Goal: Task Accomplishment & Management: Manage account settings

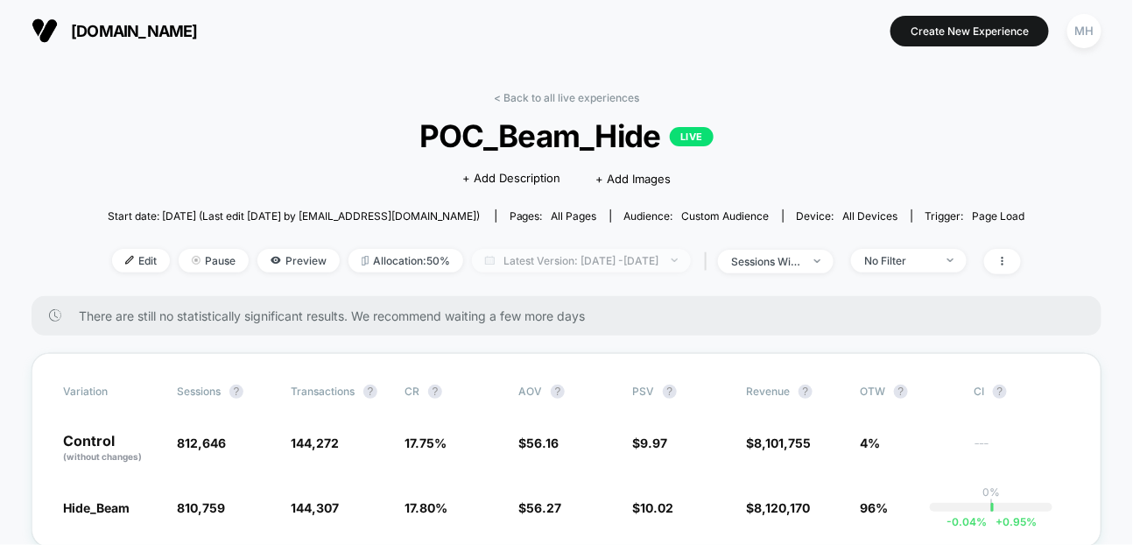
click at [536, 264] on span "Latest Version: [DATE] - [DATE]" at bounding box center [581, 261] width 219 height 24
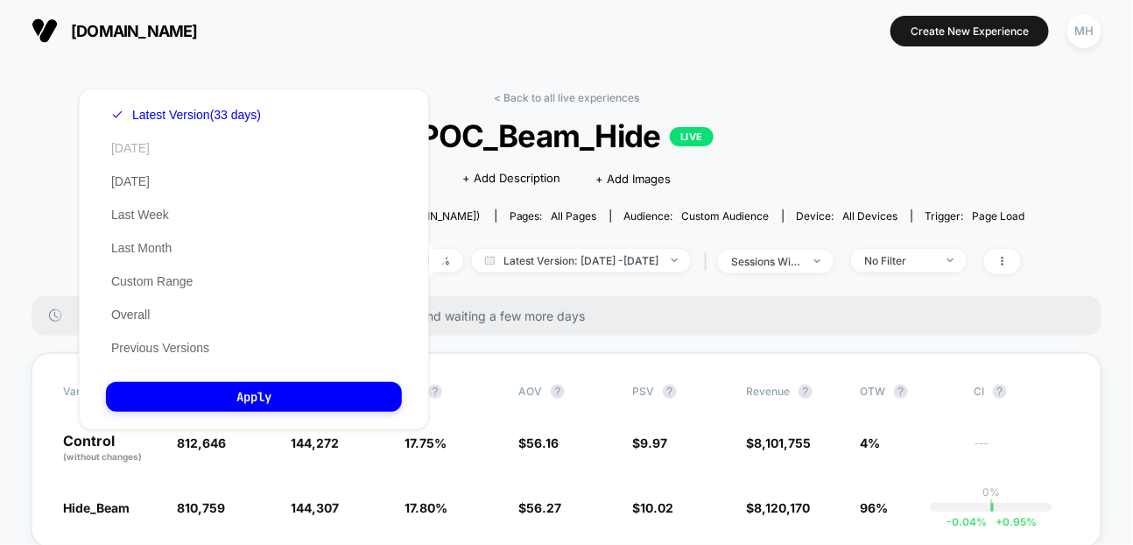
click at [132, 148] on button "[DATE]" at bounding box center [130, 148] width 49 height 16
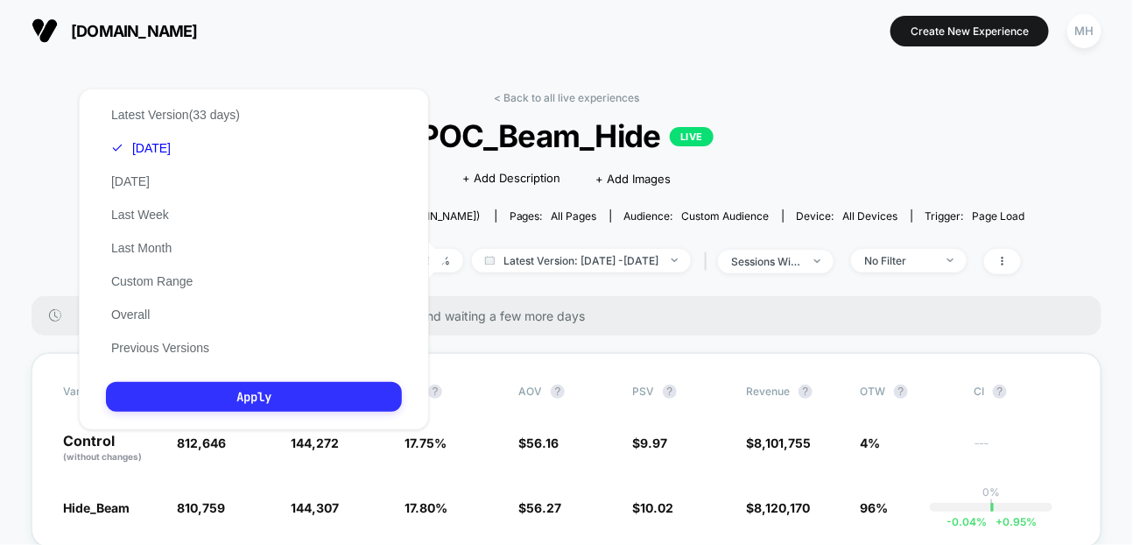
click at [208, 398] on button "Apply" at bounding box center [254, 397] width 296 height 30
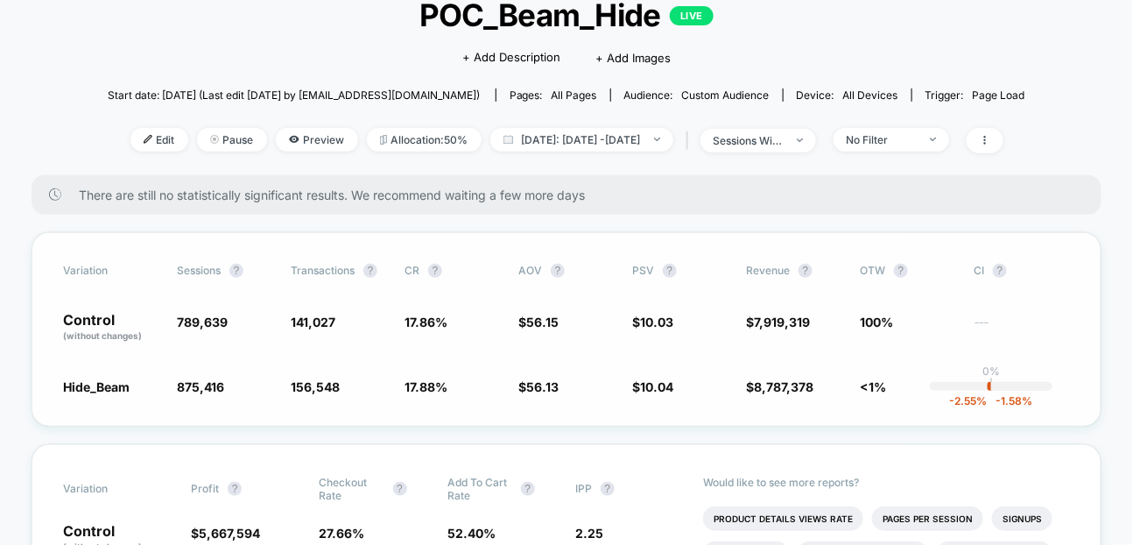
scroll to position [123, 0]
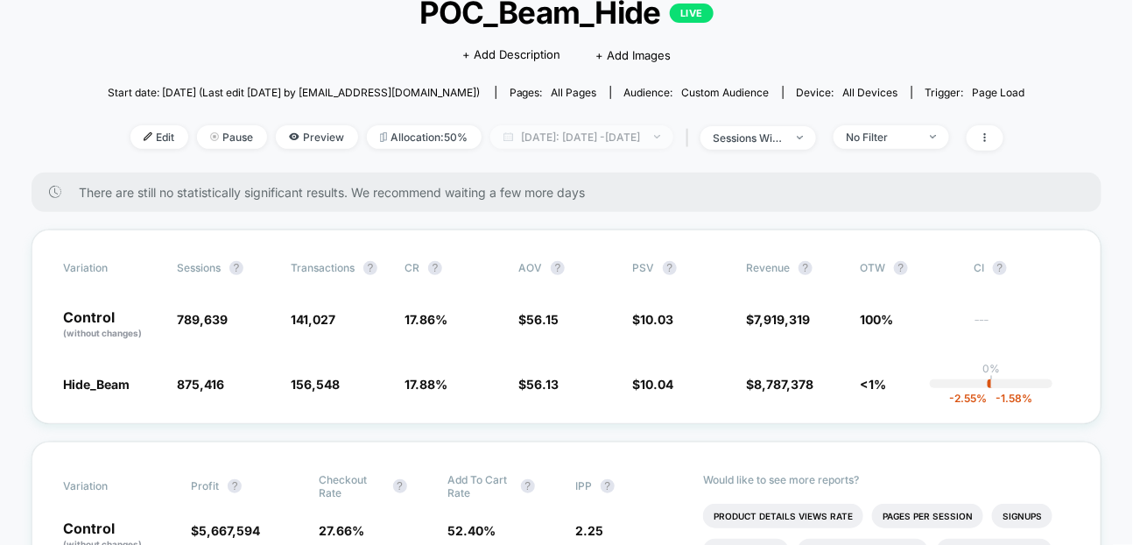
click at [614, 143] on span "[DATE]: [DATE] - [DATE]" at bounding box center [581, 137] width 183 height 24
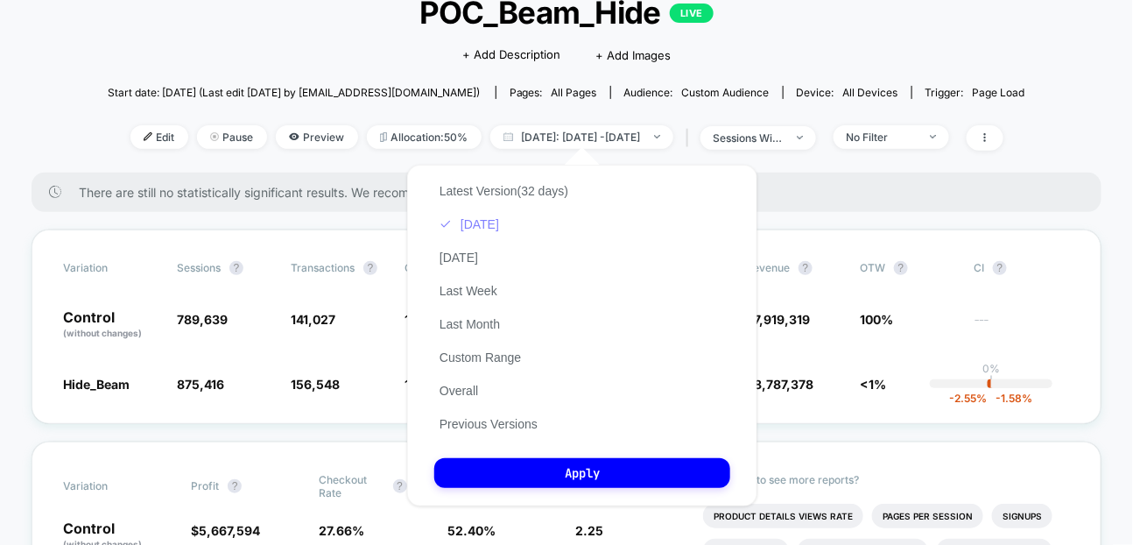
click at [455, 229] on button "[DATE]" at bounding box center [469, 224] width 70 height 16
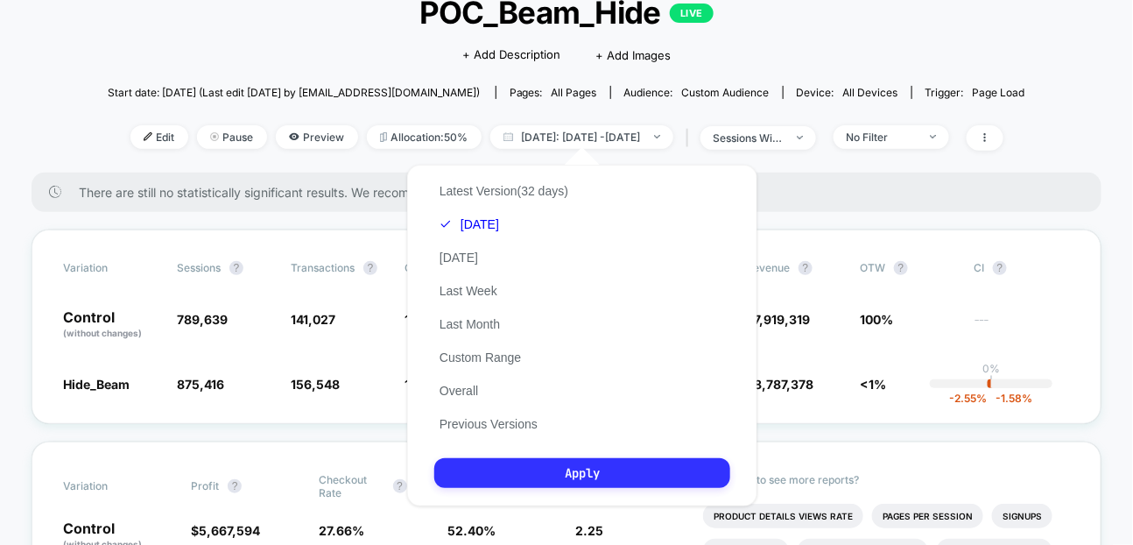
click at [504, 475] on button "Apply" at bounding box center [582, 473] width 296 height 30
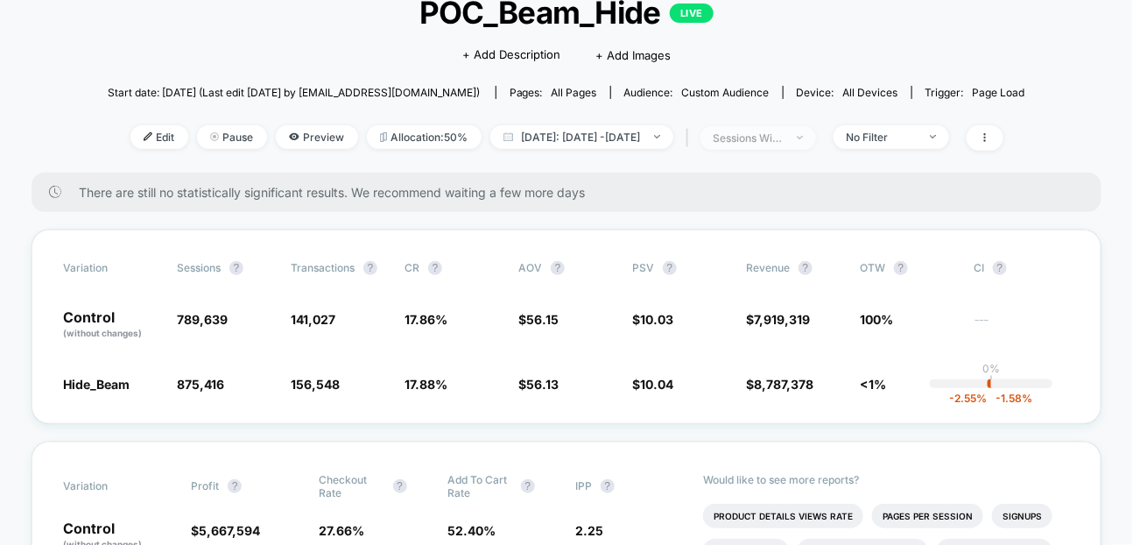
click at [797, 138] on div at bounding box center [790, 138] width 13 height 1
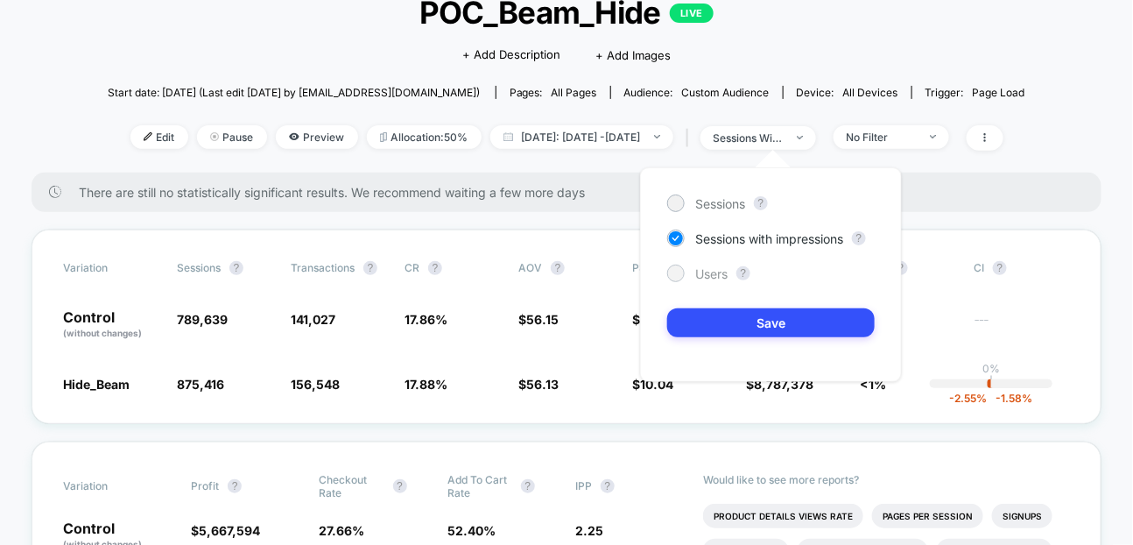
click at [712, 274] on span "Users" at bounding box center [711, 273] width 32 height 15
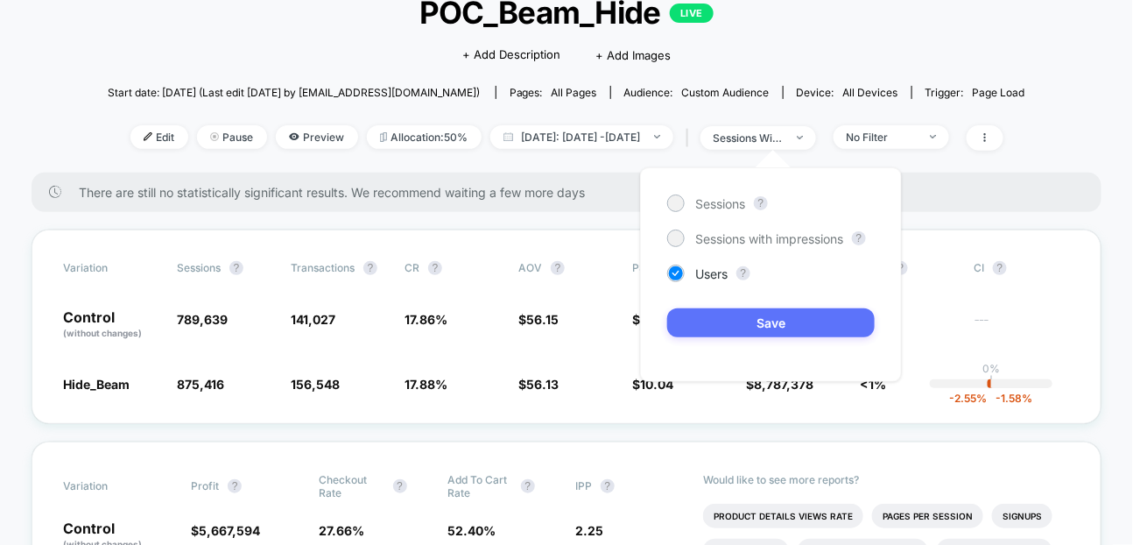
click at [712, 314] on button "Save" at bounding box center [771, 322] width 208 height 29
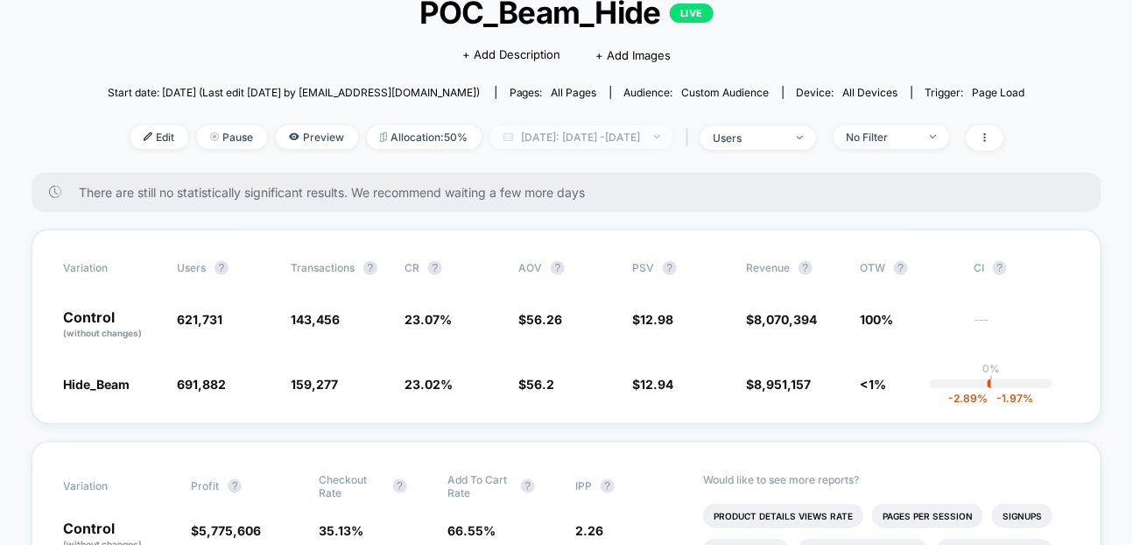
click at [674, 128] on span "[DATE]: [DATE] - [DATE]" at bounding box center [581, 137] width 183 height 24
select select "*"
select select "****"
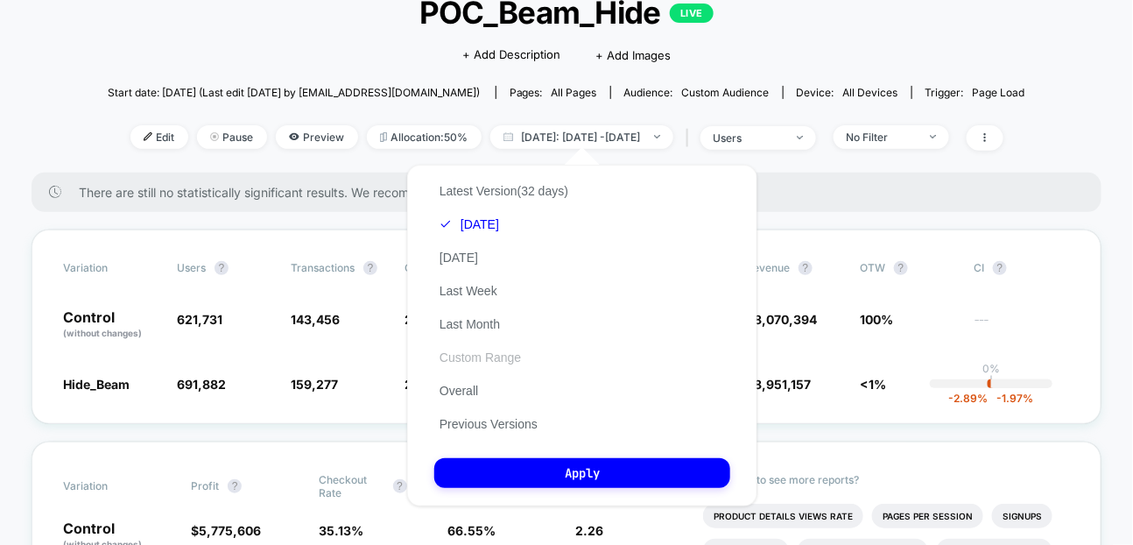
click at [470, 351] on button "Custom Range" at bounding box center [480, 357] width 92 height 16
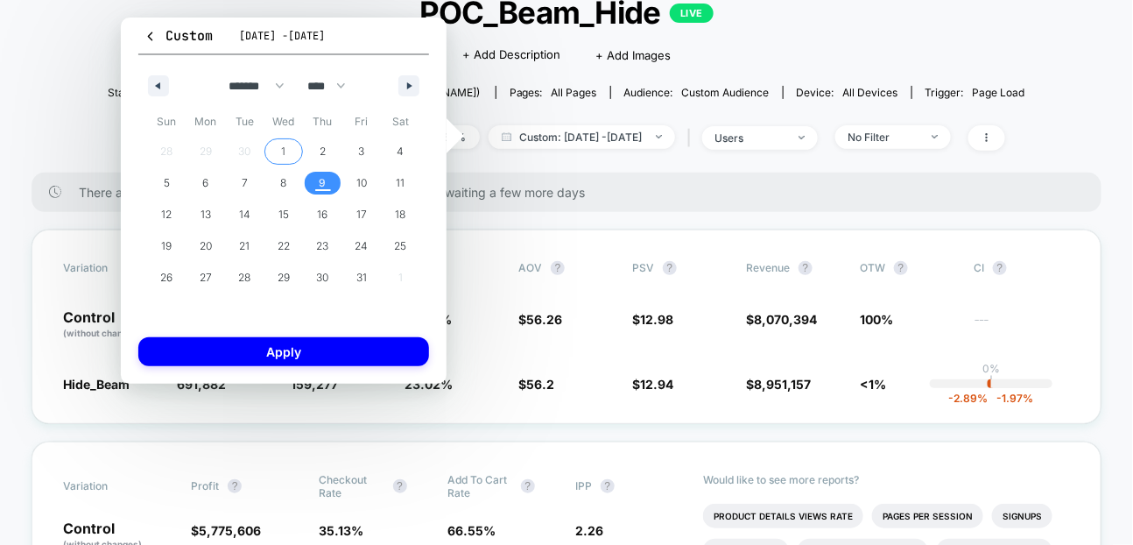
click at [293, 152] on span "1" at bounding box center [283, 151] width 39 height 23
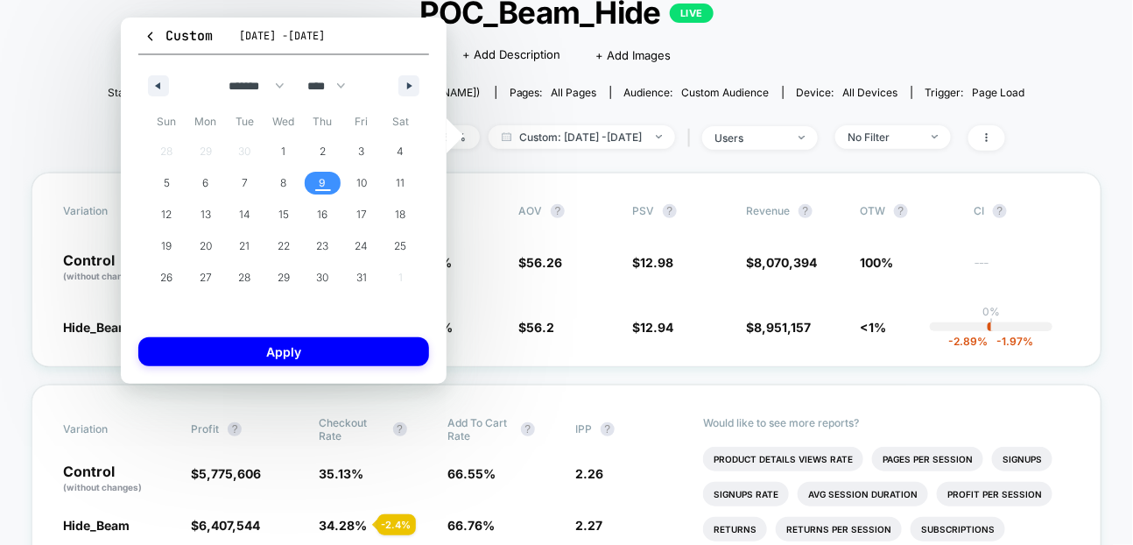
click at [333, 188] on span "9" at bounding box center [322, 183] width 39 height 23
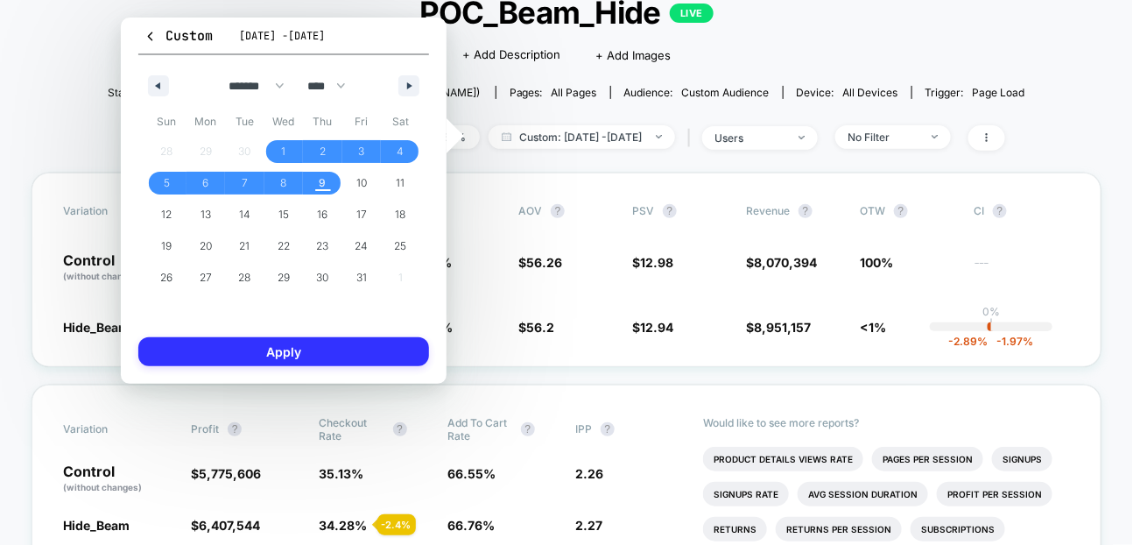
click at [359, 354] on button "Apply" at bounding box center [283, 351] width 291 height 29
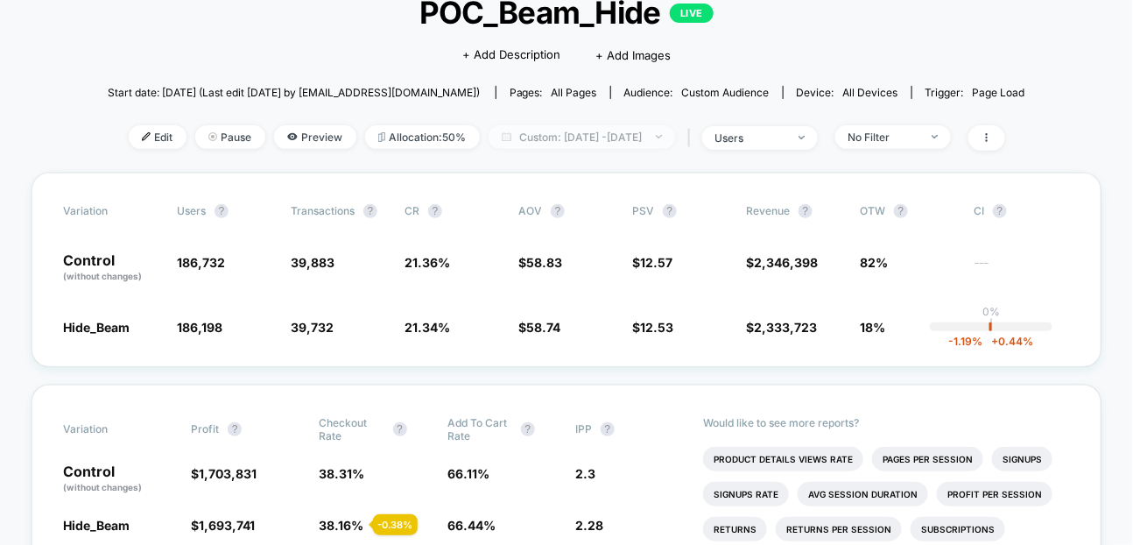
click at [675, 145] on span "Custom: [DATE] - [DATE]" at bounding box center [582, 137] width 187 height 24
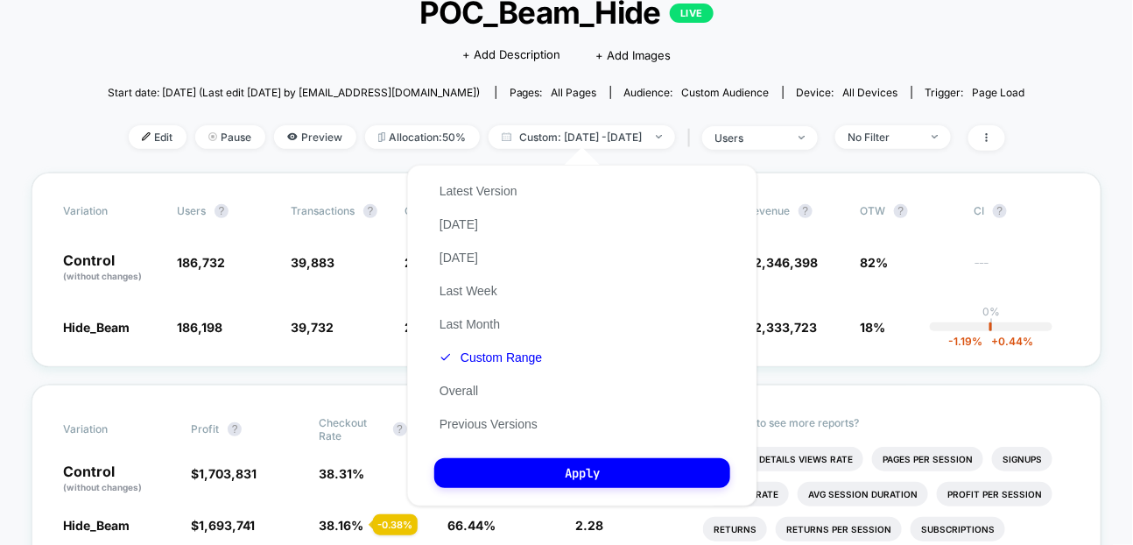
click at [499, 247] on div "Latest Version [DATE] [DATE] Last Week Last Month Custom Range Overall Previous…" at bounding box center [490, 307] width 113 height 266
click at [483, 256] on button "[DATE]" at bounding box center [458, 258] width 49 height 16
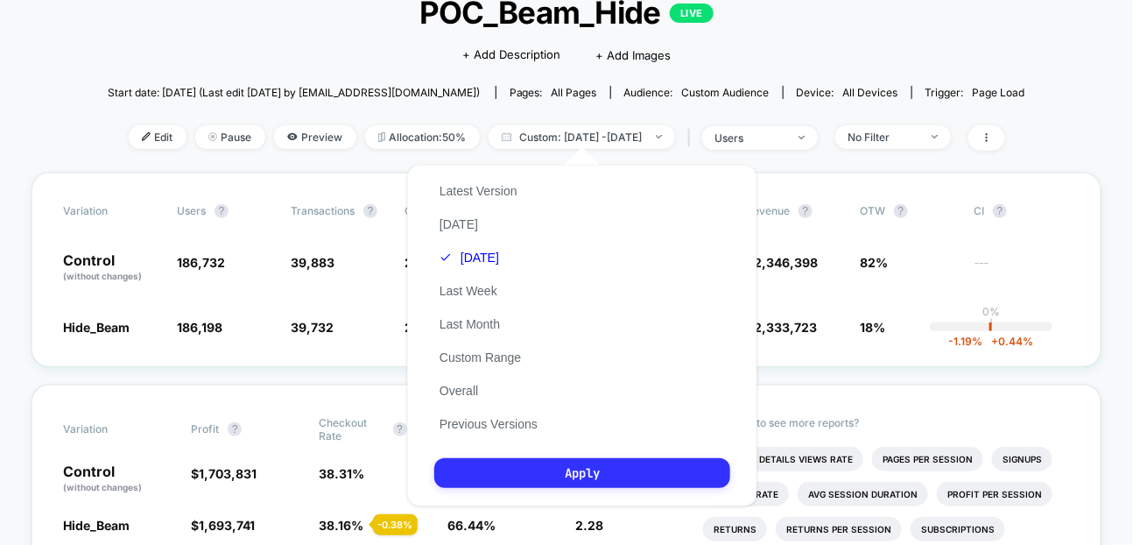
click at [509, 474] on button "Apply" at bounding box center [582, 473] width 296 height 30
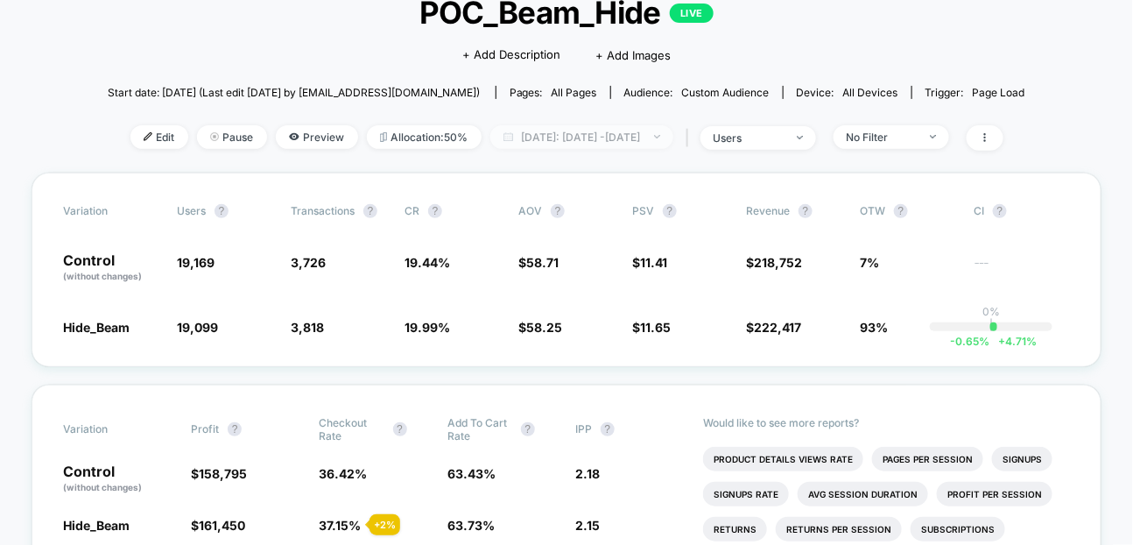
click at [631, 130] on span "[DATE]: [DATE] - [DATE]" at bounding box center [581, 137] width 183 height 24
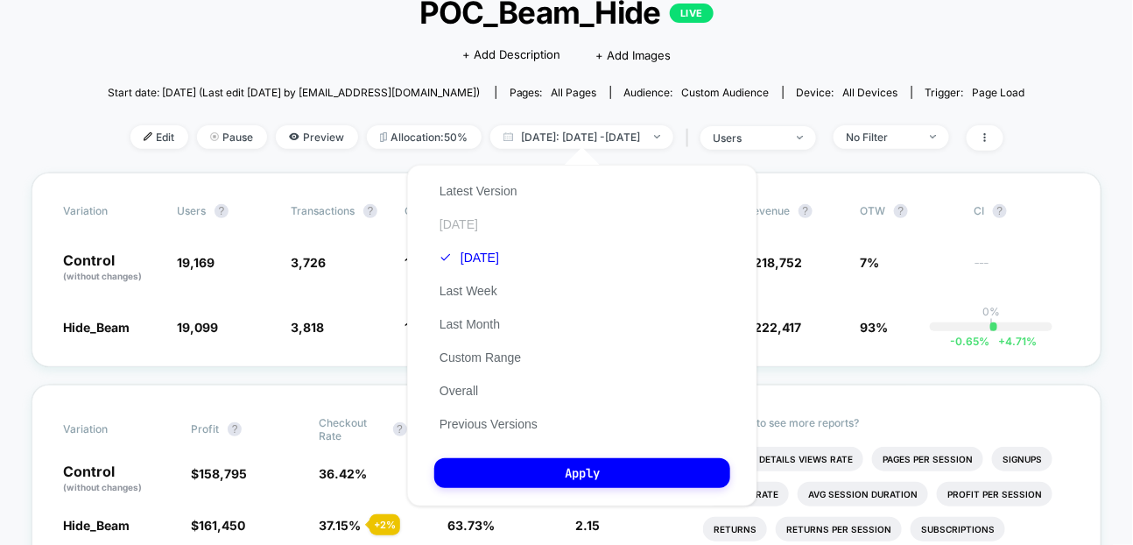
click at [469, 223] on button "[DATE]" at bounding box center [458, 224] width 49 height 16
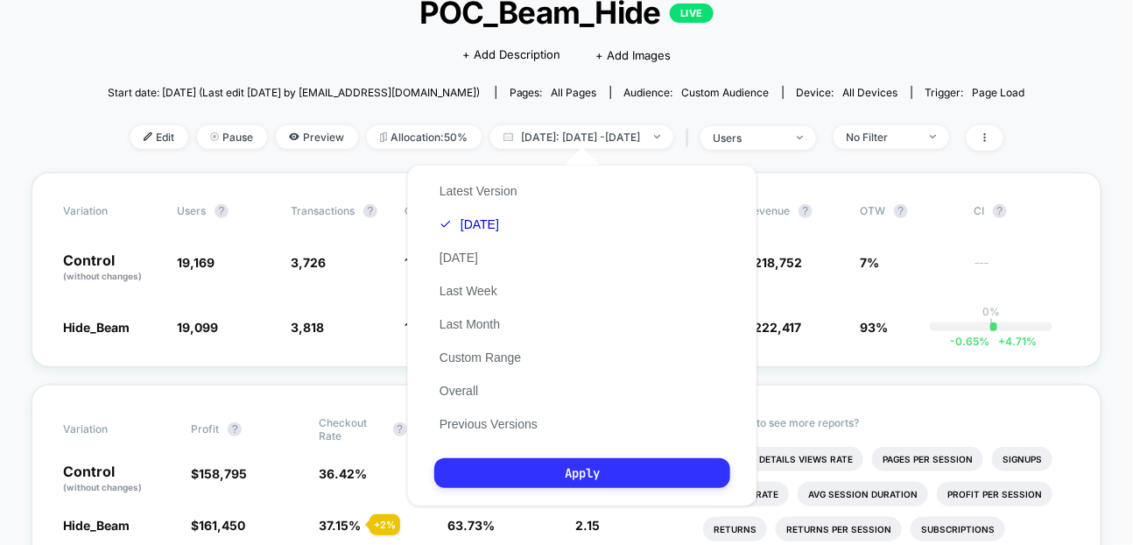
click at [515, 473] on button "Apply" at bounding box center [582, 473] width 296 height 30
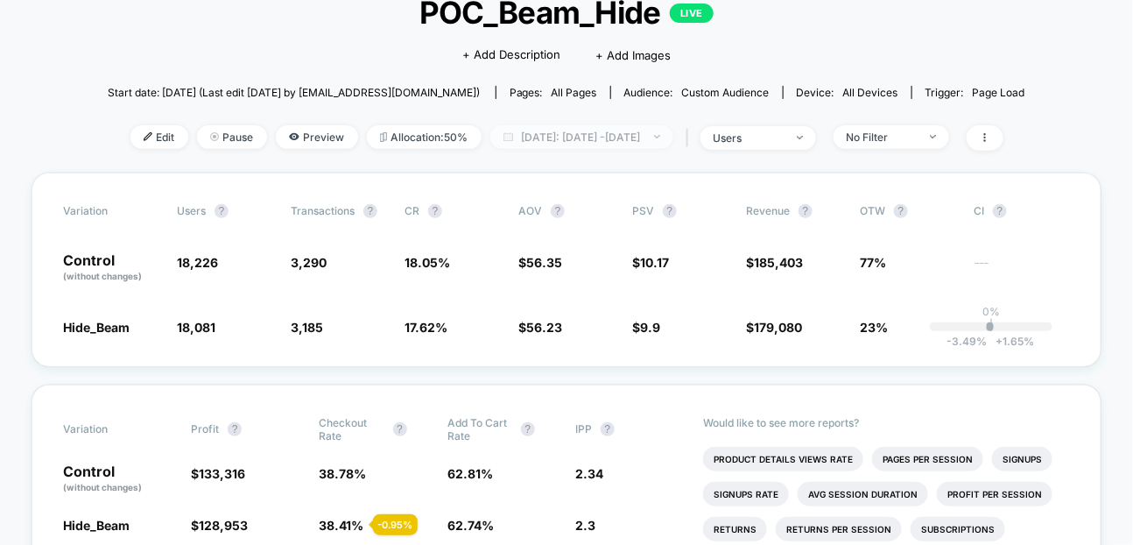
click at [652, 128] on span "[DATE]: [DATE] - [DATE]" at bounding box center [581, 137] width 183 height 24
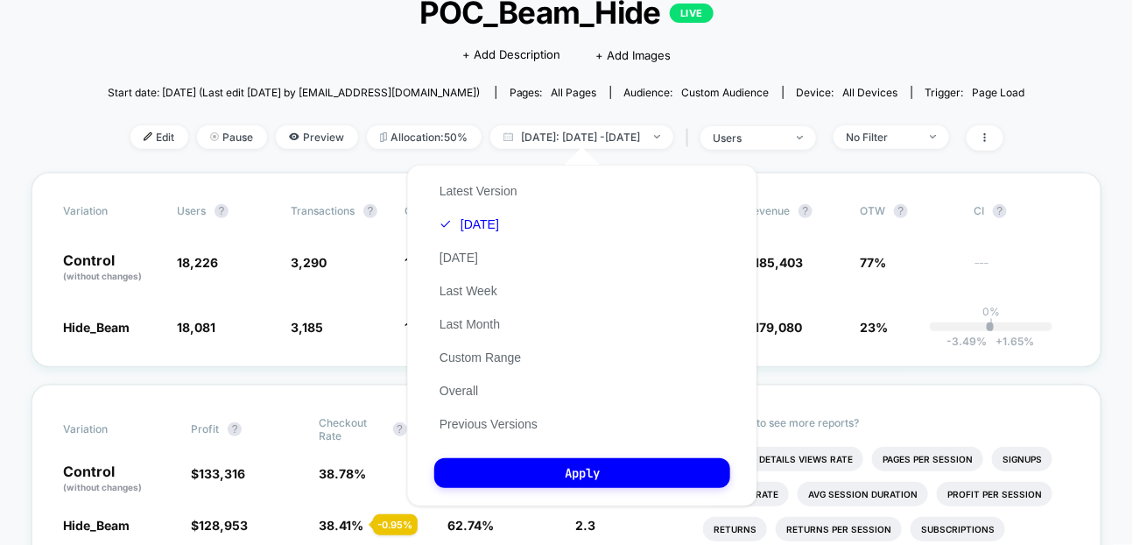
click at [471, 215] on div "Latest Version [DATE] [DATE] Last Week Last Month Custom Range Overall Previous…" at bounding box center [488, 307] width 109 height 266
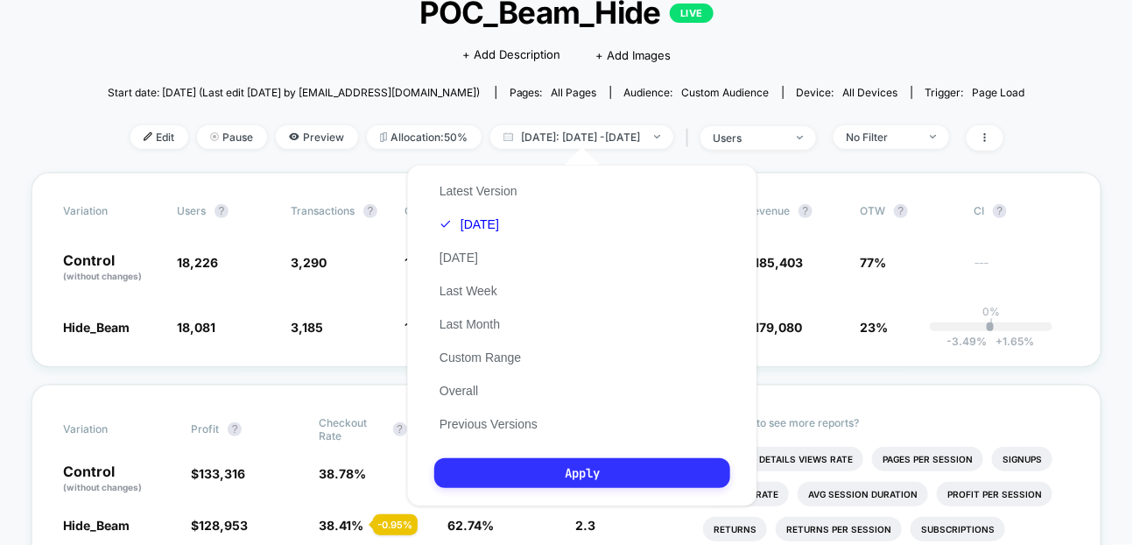
click at [526, 470] on button "Apply" at bounding box center [582, 473] width 296 height 30
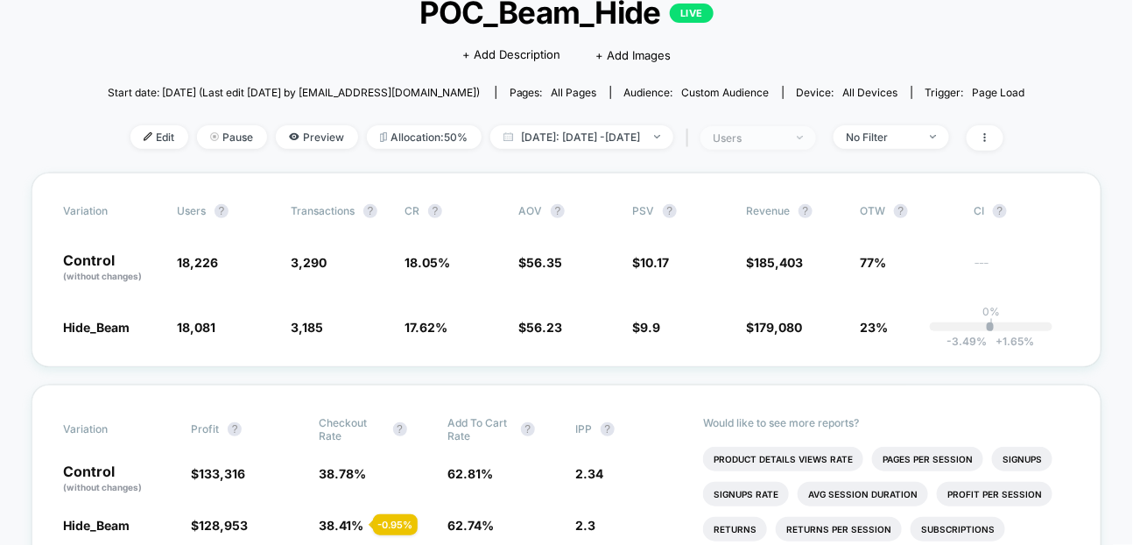
click at [777, 132] on div "users" at bounding box center [749, 137] width 70 height 13
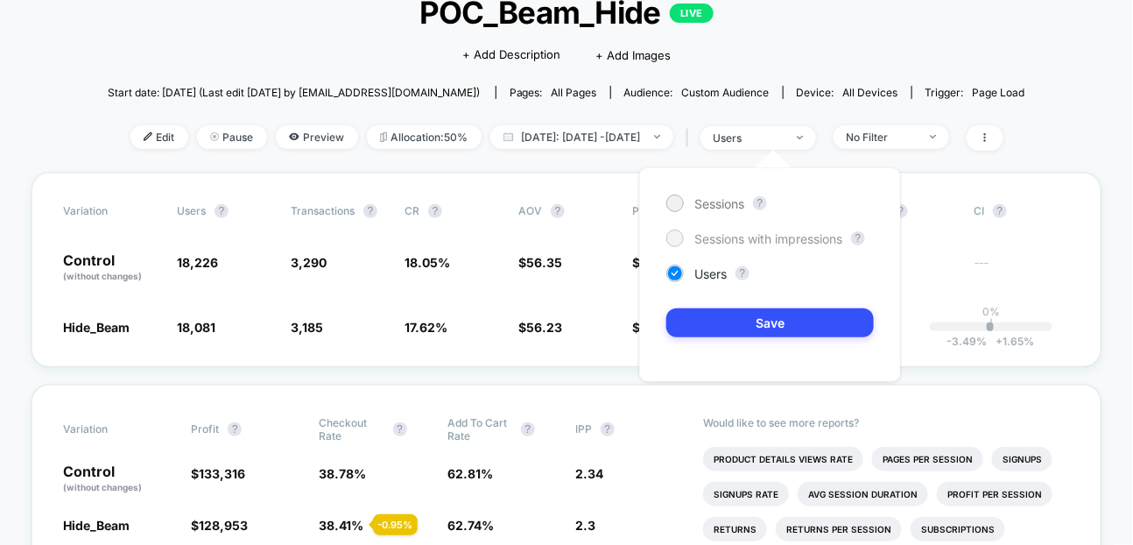
click at [702, 240] on span "Sessions with impressions" at bounding box center [769, 238] width 148 height 15
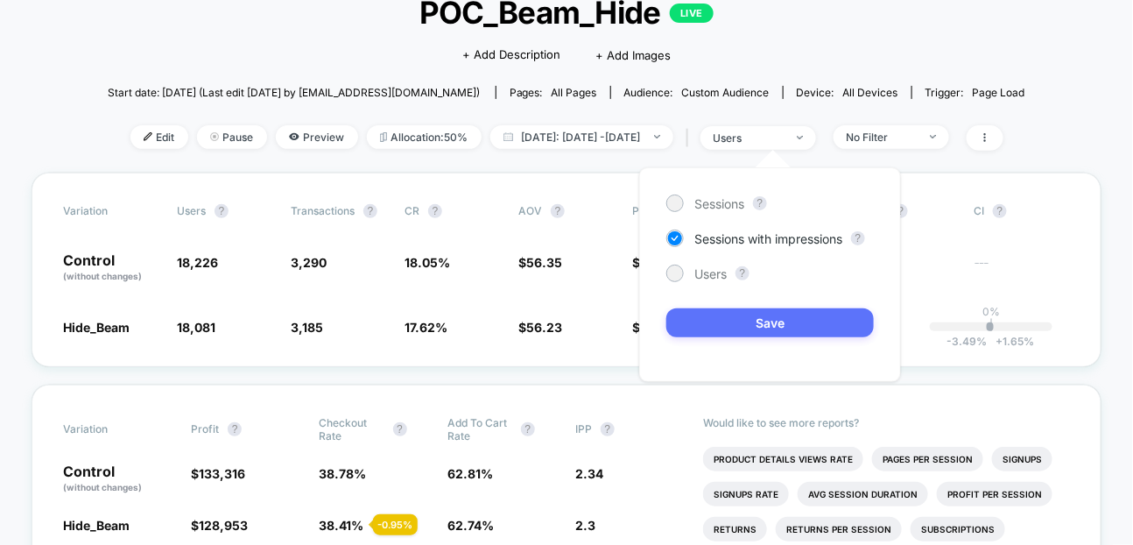
click at [702, 321] on button "Save" at bounding box center [770, 322] width 208 height 29
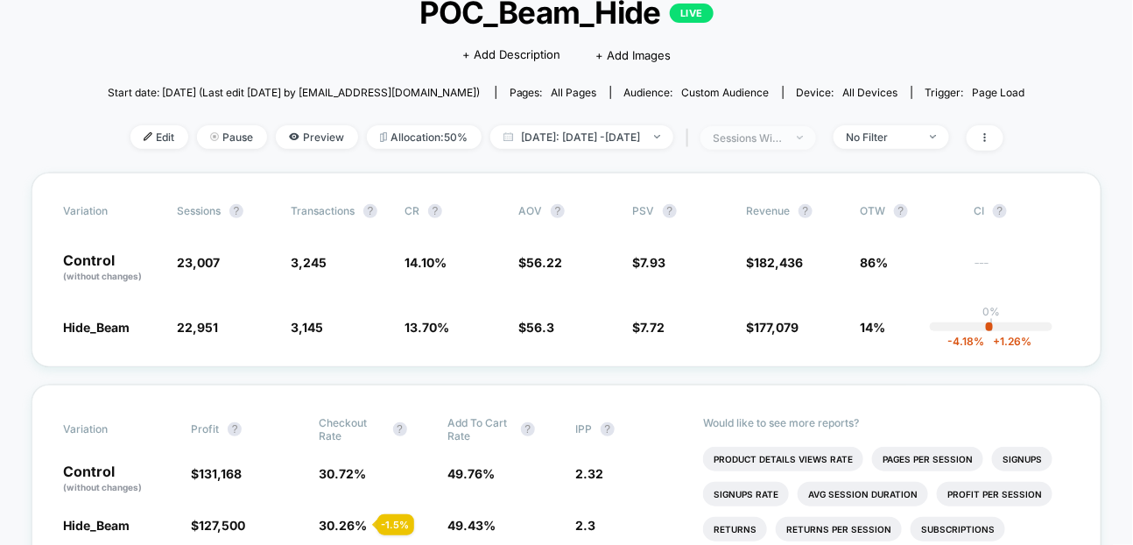
click at [760, 137] on div "sessions with impression" at bounding box center [749, 137] width 70 height 13
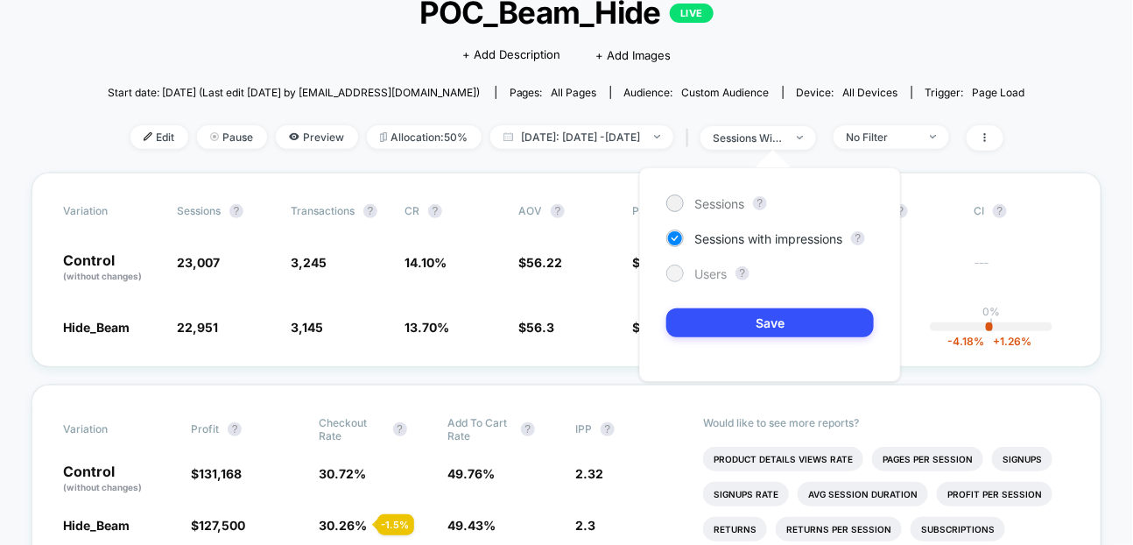
click at [687, 279] on div "Users" at bounding box center [696, 273] width 60 height 18
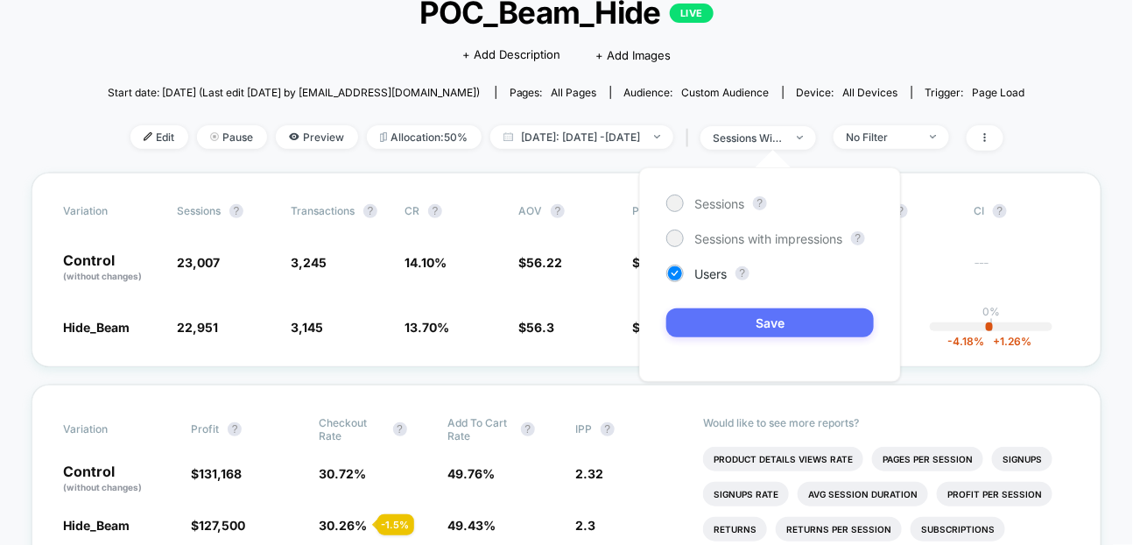
click at [687, 325] on button "Save" at bounding box center [770, 322] width 208 height 29
